Goal: Navigation & Orientation: Find specific page/section

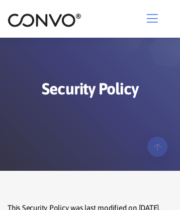
scroll to position [3469, 0]
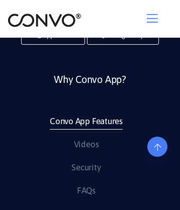
click at [86, 130] on link "Convo App Features" at bounding box center [86, 122] width 73 height 16
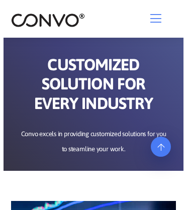
scroll to position [4432, 0]
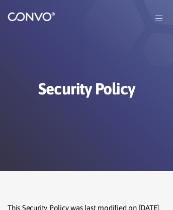
scroll to position [3590, 0]
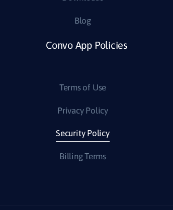
click at [83, 142] on link "Security Policy" at bounding box center [83, 134] width 54 height 16
